Goal: Information Seeking & Learning: Learn about a topic

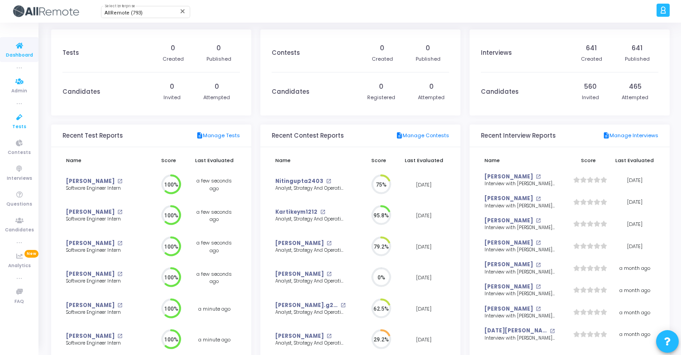
click at [17, 124] on span "Tests" at bounding box center [19, 127] width 14 height 8
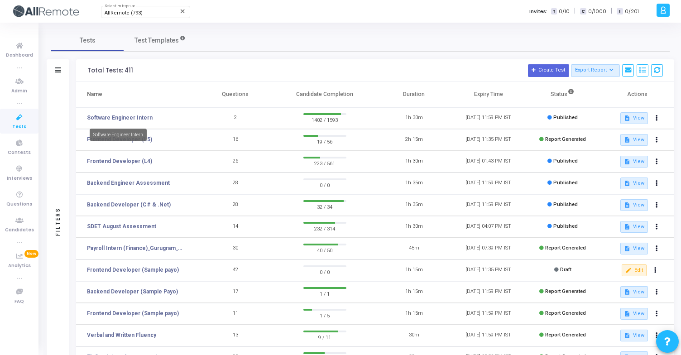
click at [124, 113] on td "Software Engineer Intern" at bounding box center [137, 118] width 122 height 22
click at [124, 118] on link "Software Engineer Intern" at bounding box center [120, 118] width 66 height 8
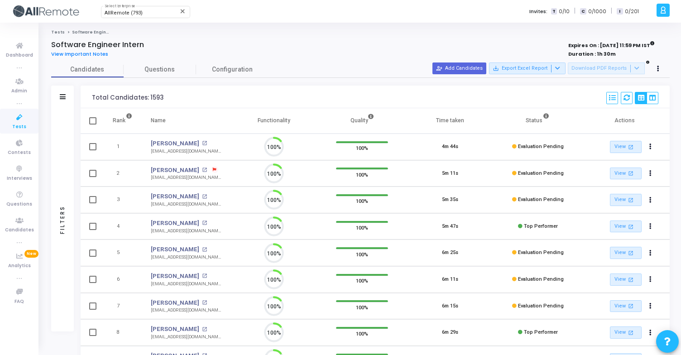
scroll to position [4, 4]
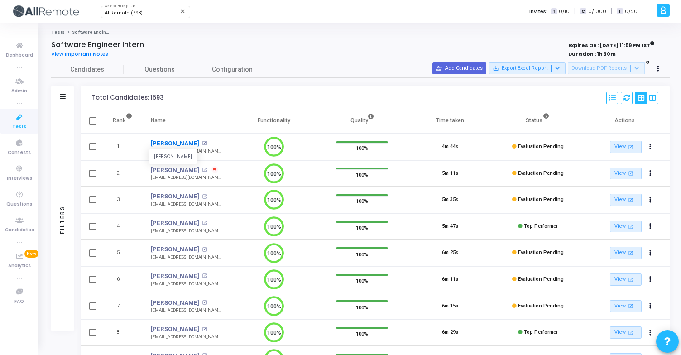
click at [167, 143] on link "[PERSON_NAME]" at bounding box center [175, 143] width 48 height 9
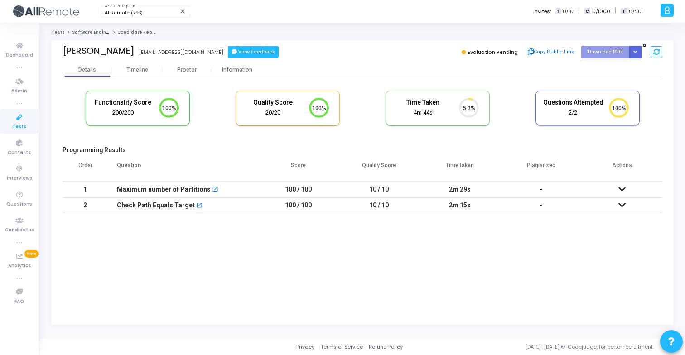
click at [234, 55] on button "View Feedback" at bounding box center [253, 52] width 51 height 12
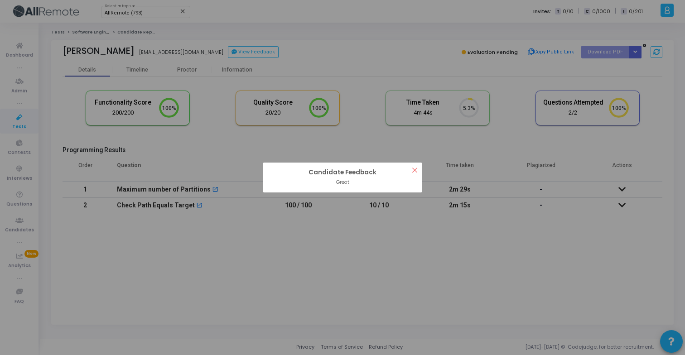
click at [417, 173] on button "×" at bounding box center [414, 170] width 15 height 15
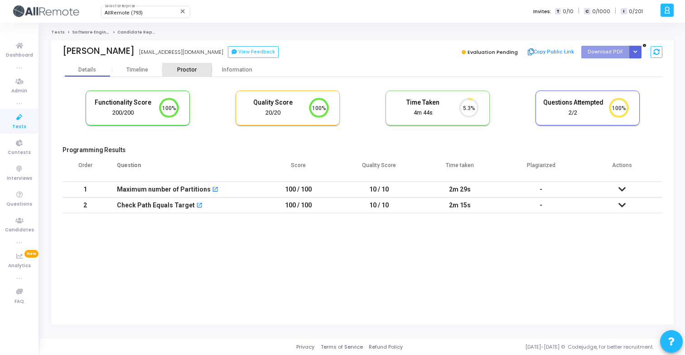
click at [189, 72] on div "Proctor" at bounding box center [187, 70] width 50 height 7
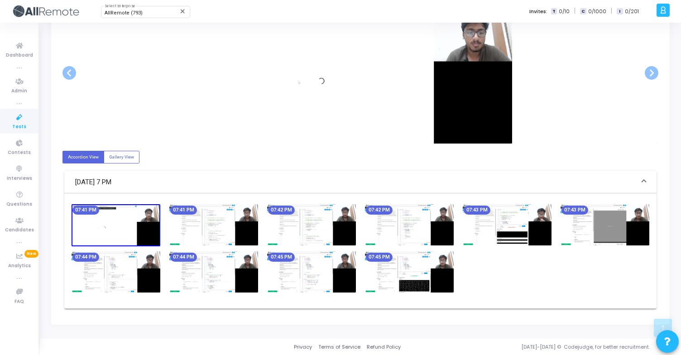
click at [223, 224] on img at bounding box center [213, 224] width 89 height 41
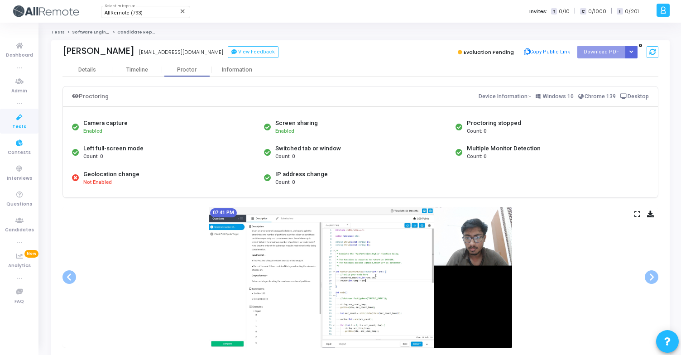
click at [25, 116] on icon at bounding box center [19, 117] width 19 height 11
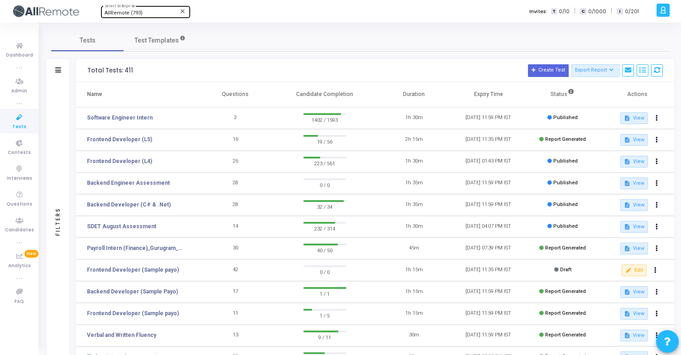
click at [133, 17] on div "AllRemote (793) Select Enterprise" at bounding box center [146, 12] width 82 height 14
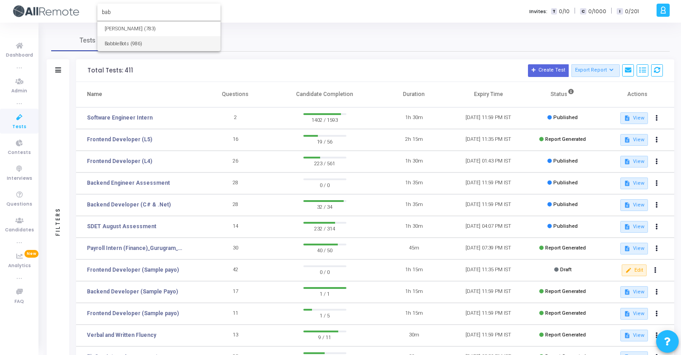
type input "bab"
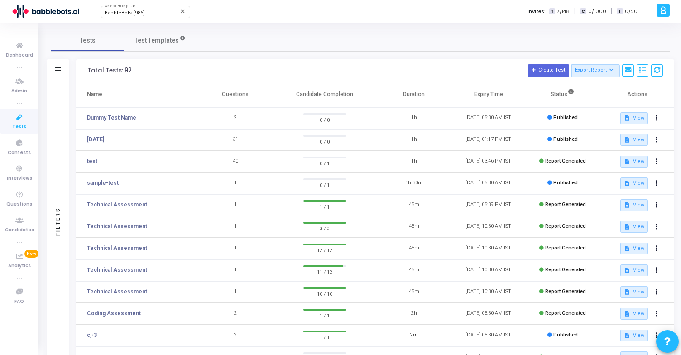
drag, startPoint x: 116, startPoint y: 206, endPoint x: 167, endPoint y: 193, distance: 51.9
click at [167, 193] on tbody "Dummy Test Name 2 0 / 0 1h [DATE] 05:30 AM IST Published description View [DATE…" at bounding box center [375, 270] width 598 height 326
click at [135, 13] on span "BabbleBots (986)" at bounding box center [125, 13] width 40 height 6
type input "[PERSON_NAME]"
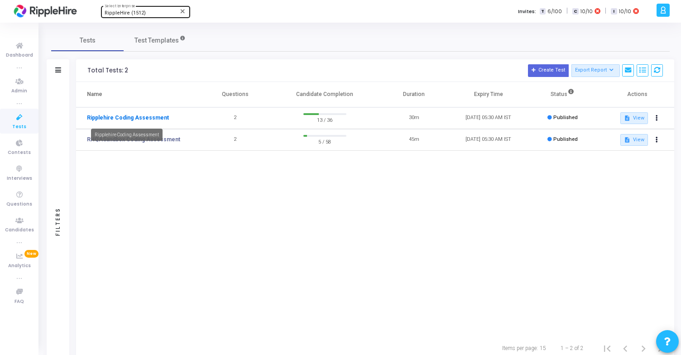
click at [130, 119] on link "Ripplehire Coding Assessment" at bounding box center [128, 118] width 82 height 8
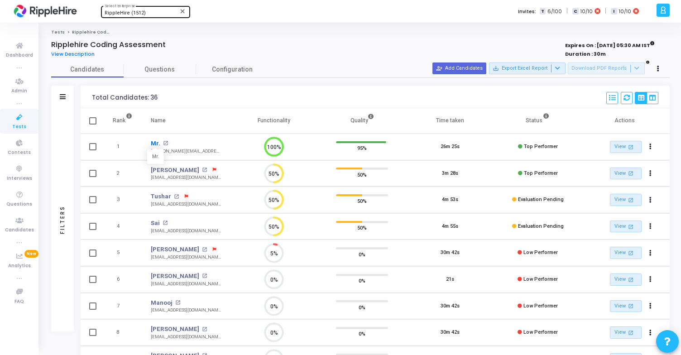
click at [154, 144] on link "Mr." at bounding box center [156, 143] width 10 height 9
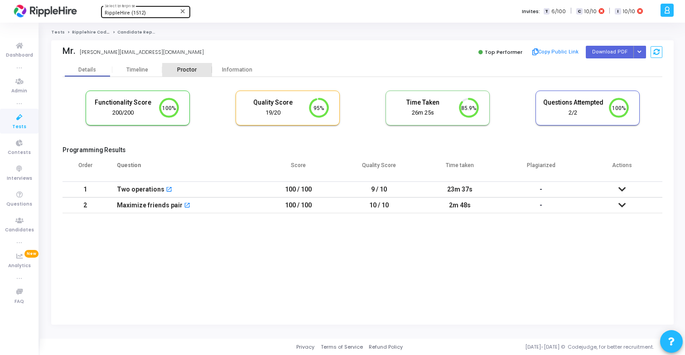
click at [184, 69] on div "Proctor" at bounding box center [187, 70] width 50 height 7
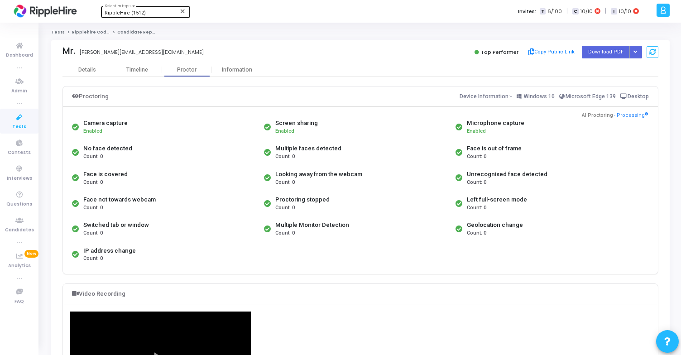
drag, startPoint x: 82, startPoint y: 121, endPoint x: 127, endPoint y: 256, distance: 141.8
click at [127, 256] on div "Camera capture Enabled Screen sharing Enabled Microphone capture Enabled No fac…" at bounding box center [361, 190] width 582 height 153
click at [127, 256] on div "Count: 0" at bounding box center [109, 259] width 53 height 8
click at [96, 32] on link "Ripplehire Coding Assessment" at bounding box center [107, 31] width 71 height 5
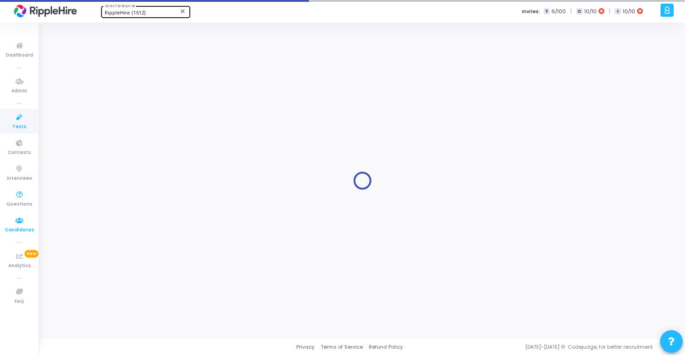
click at [21, 221] on icon at bounding box center [19, 220] width 19 height 11
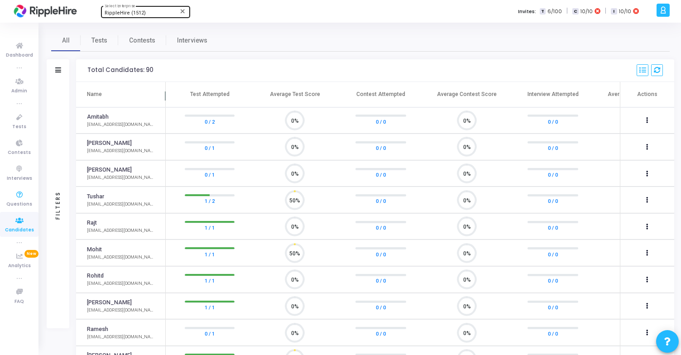
scroll to position [19, 23]
click at [93, 197] on link "Tushar" at bounding box center [95, 197] width 17 height 9
click at [105, 41] on span "Tests" at bounding box center [100, 41] width 16 height 10
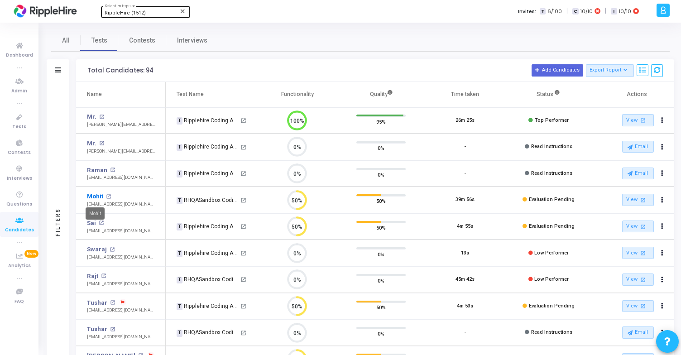
click at [94, 199] on link "Mohit" at bounding box center [95, 196] width 16 height 9
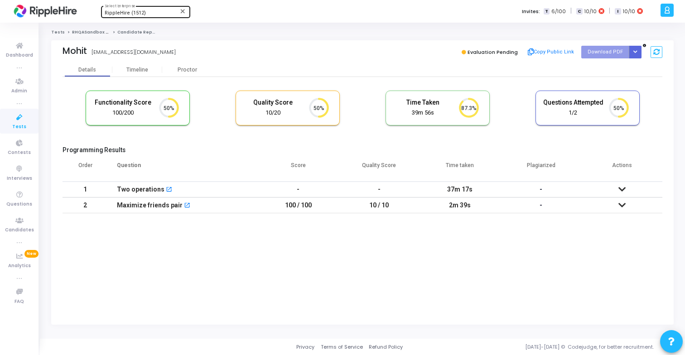
click at [228, 208] on div "Maximize friends pair open_in_new" at bounding box center [183, 205] width 132 height 15
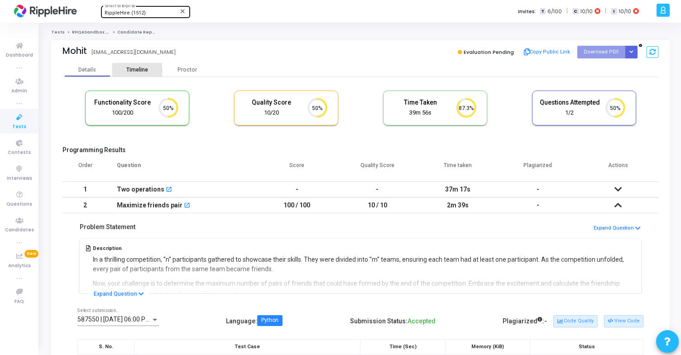
click at [139, 71] on div "Timeline" at bounding box center [137, 70] width 22 height 7
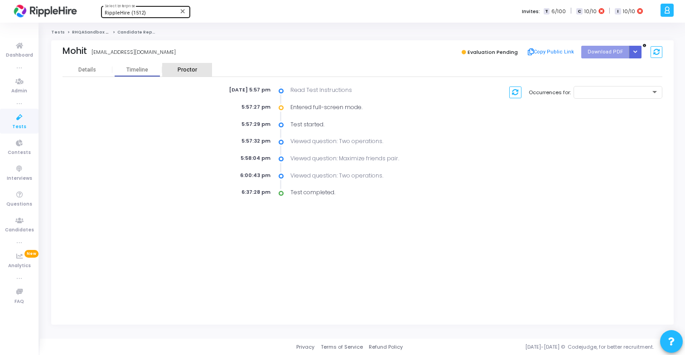
click at [181, 69] on div "Proctor" at bounding box center [187, 70] width 50 height 7
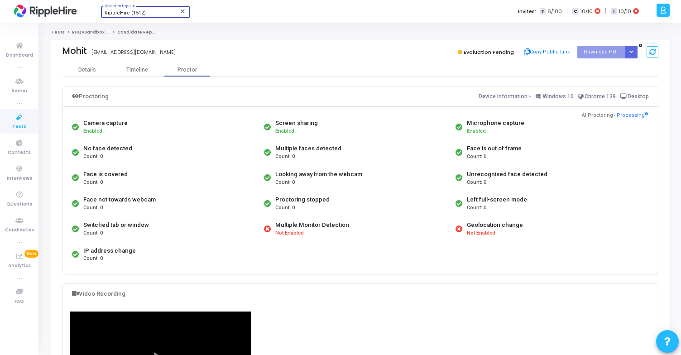
click at [138, 14] on span "RippleHire (1512)" at bounding box center [125, 13] width 41 height 6
type input "Hireme"
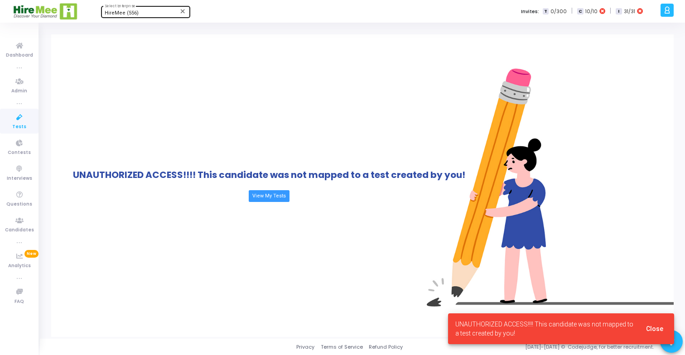
click at [18, 124] on span "Tests" at bounding box center [19, 127] width 14 height 8
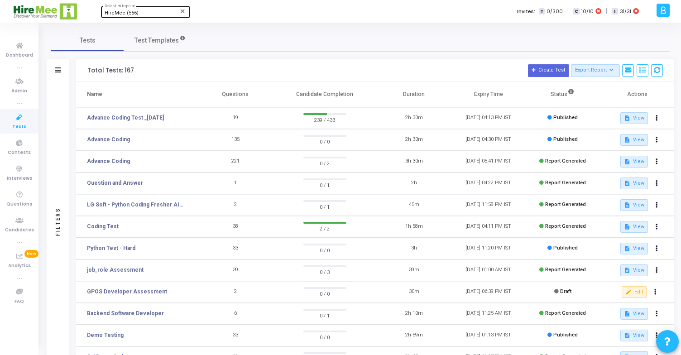
click at [228, 124] on td "19" at bounding box center [235, 118] width 74 height 22
click at [139, 120] on link "Advance Coding Test _[DATE]" at bounding box center [125, 118] width 77 height 8
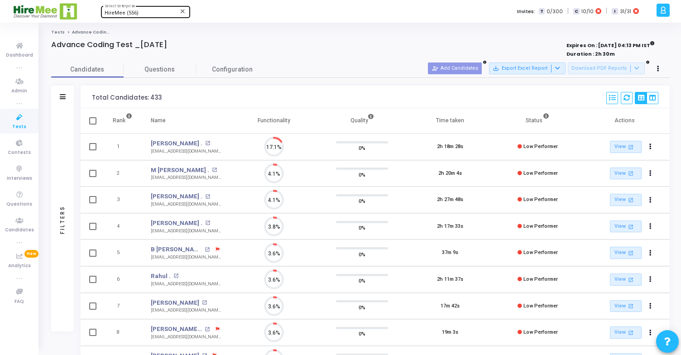
scroll to position [19, 23]
